Goal: Task Accomplishment & Management: Manage account settings

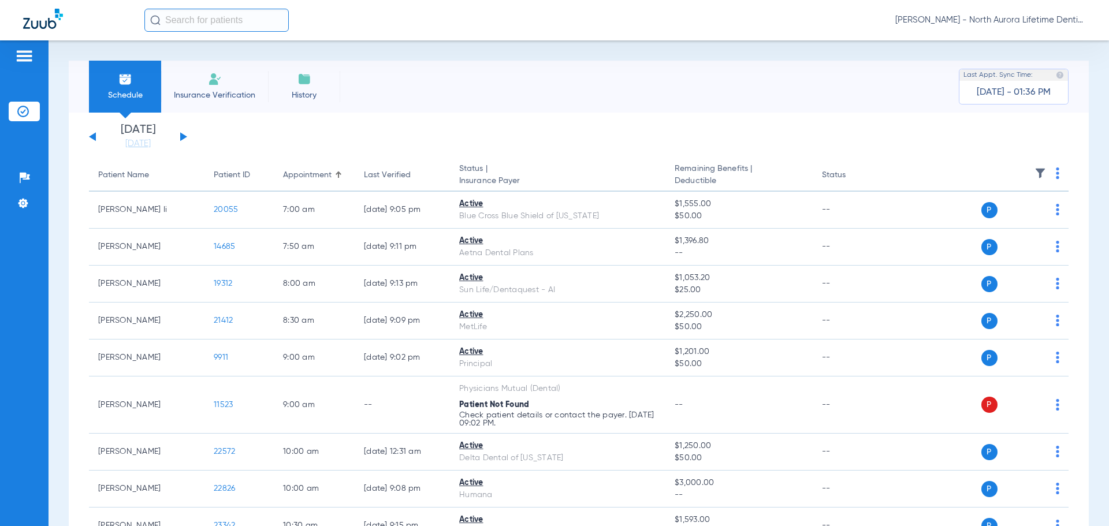
click at [19, 56] on img at bounding box center [24, 56] width 18 height 14
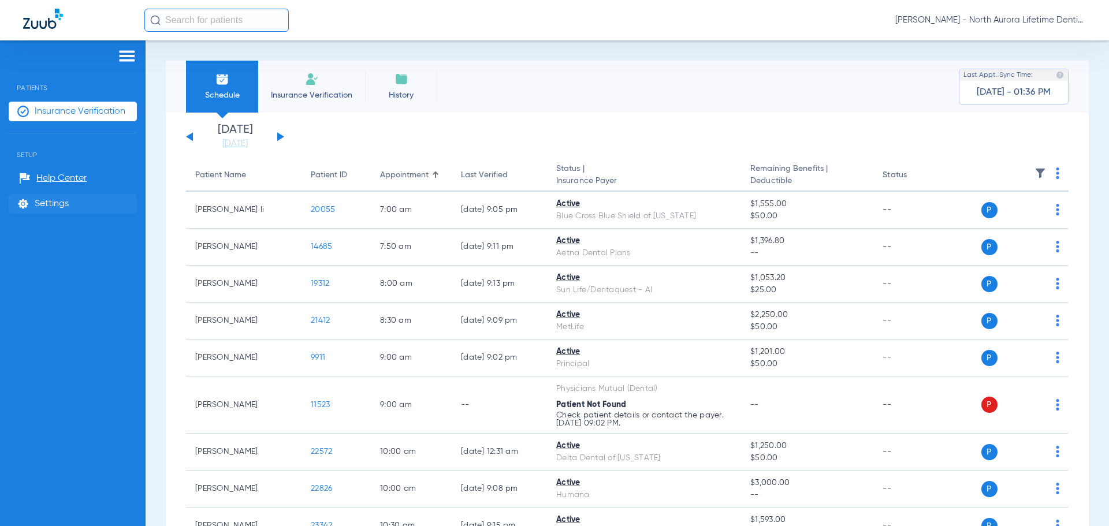
click at [65, 201] on span "Settings" at bounding box center [52, 204] width 34 height 12
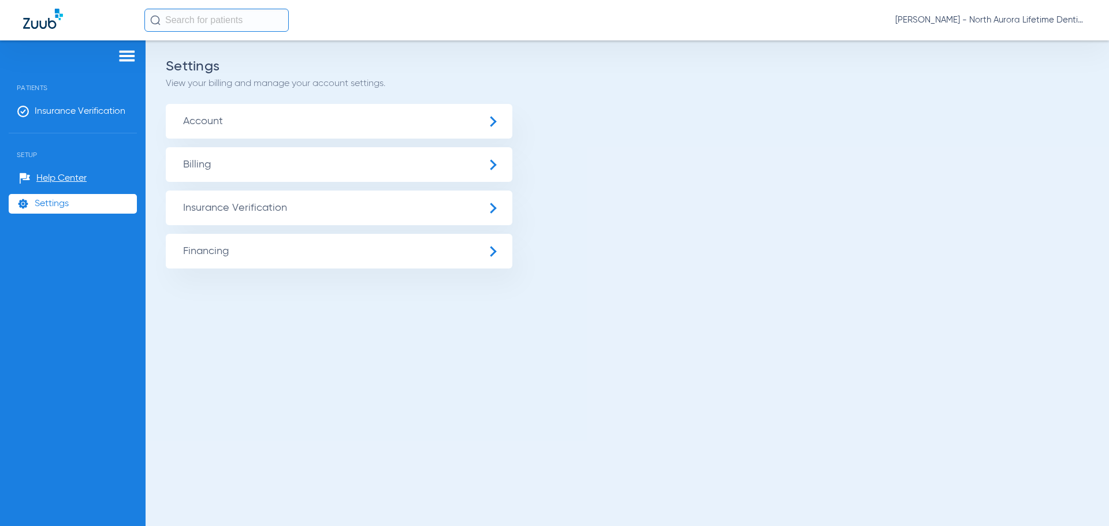
click at [245, 120] on span "Account" at bounding box center [339, 121] width 346 height 35
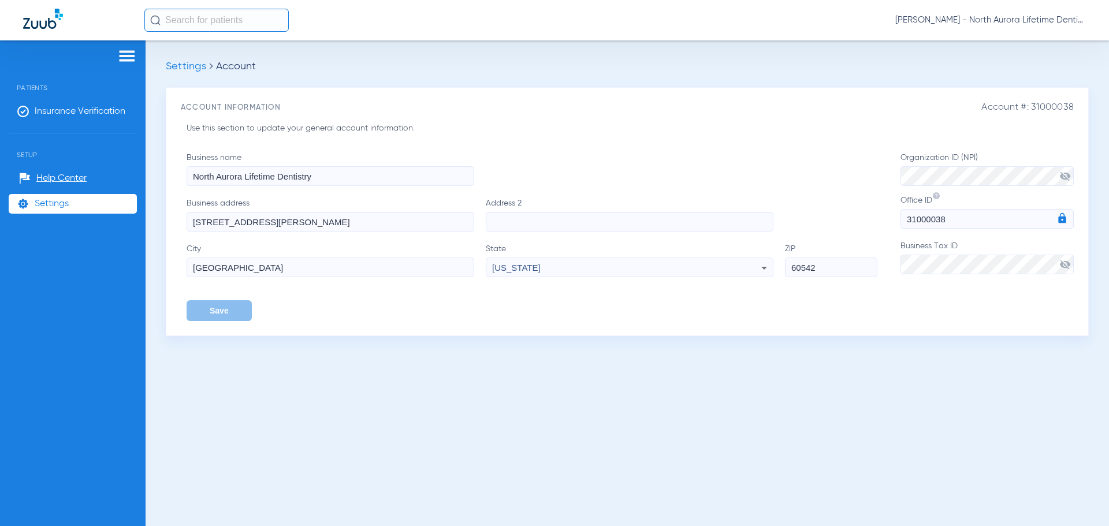
click at [129, 54] on img at bounding box center [127, 56] width 18 height 14
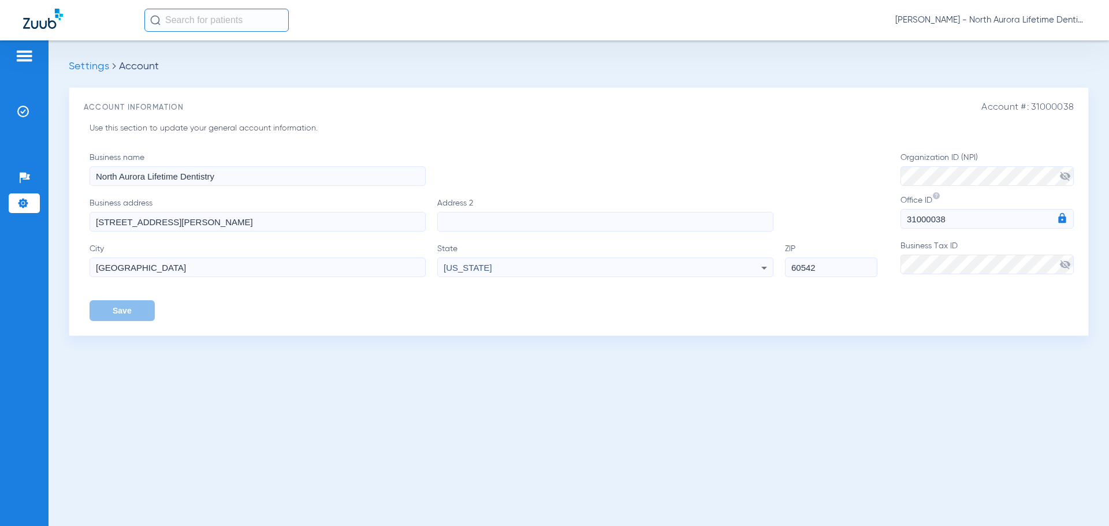
click at [942, 14] on div "[PERSON_NAME] - North Aurora Lifetime Dentistry" at bounding box center [614, 20] width 941 height 23
click at [937, 23] on span "[PERSON_NAME] - North Aurora Lifetime Dentistry" at bounding box center [990, 20] width 191 height 12
click at [45, 27] on div at bounding box center [554, 263] width 1109 height 526
click at [42, 24] on img at bounding box center [43, 19] width 40 height 20
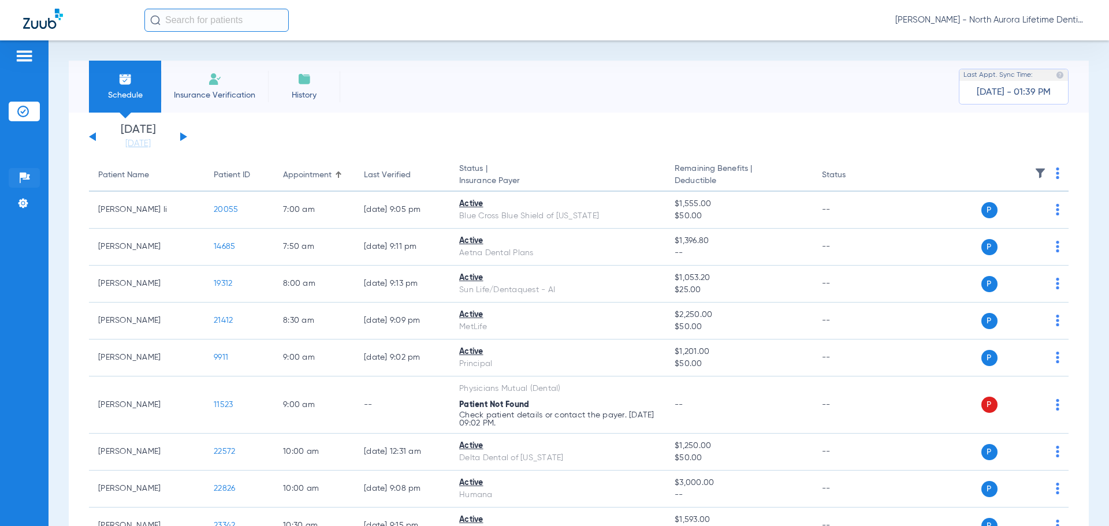
click at [23, 172] on img at bounding box center [25, 178] width 12 height 12
